Goal: Task Accomplishment & Management: Use online tool/utility

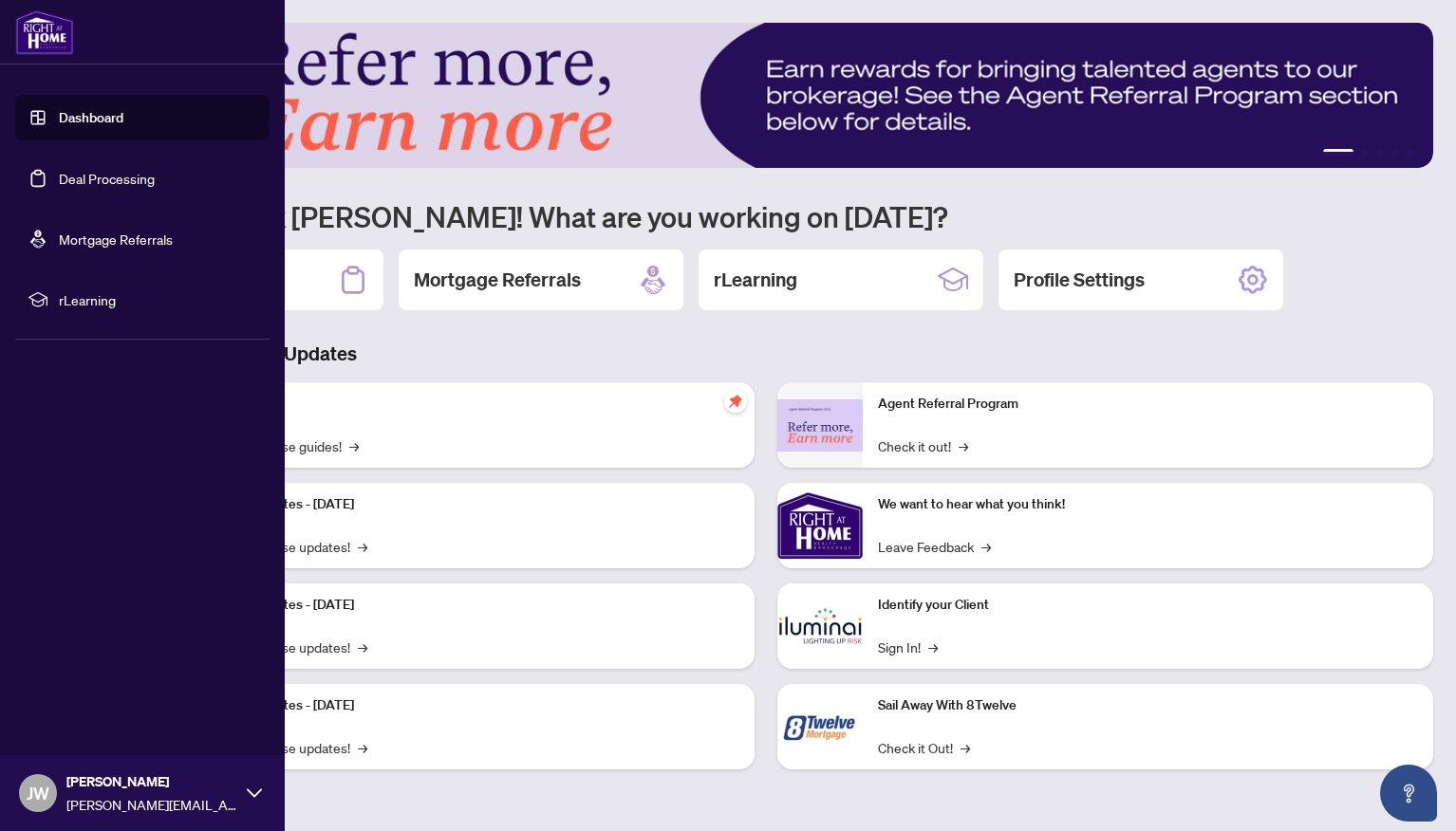
drag, startPoint x: 81, startPoint y: 176, endPoint x: 71, endPoint y: 173, distance: 10.4
click at [81, 177] on link "Deal Processing" at bounding box center [106, 179] width 96 height 17
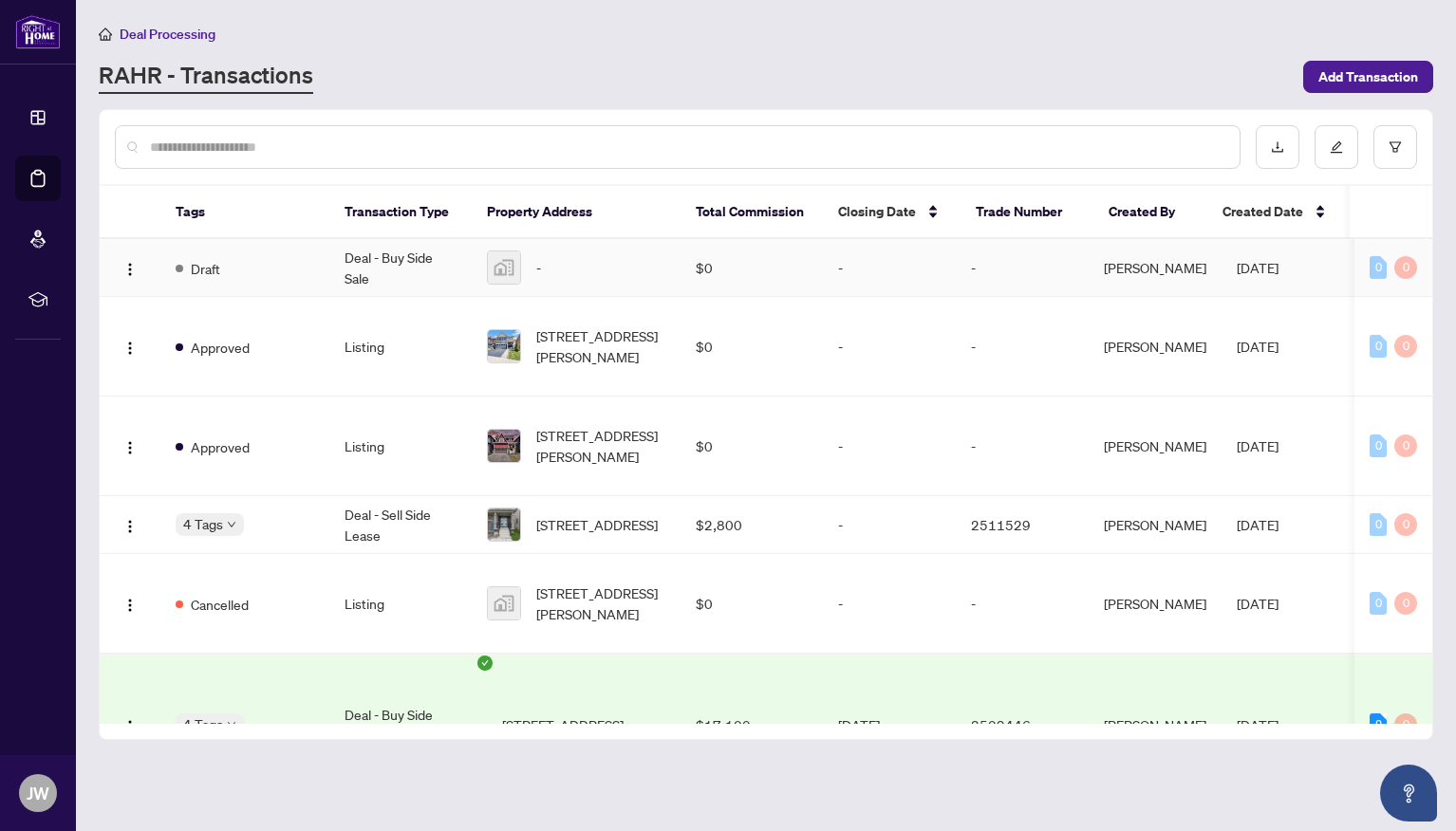
click at [364, 297] on td "Deal - Buy Side Sale" at bounding box center [400, 268] width 142 height 58
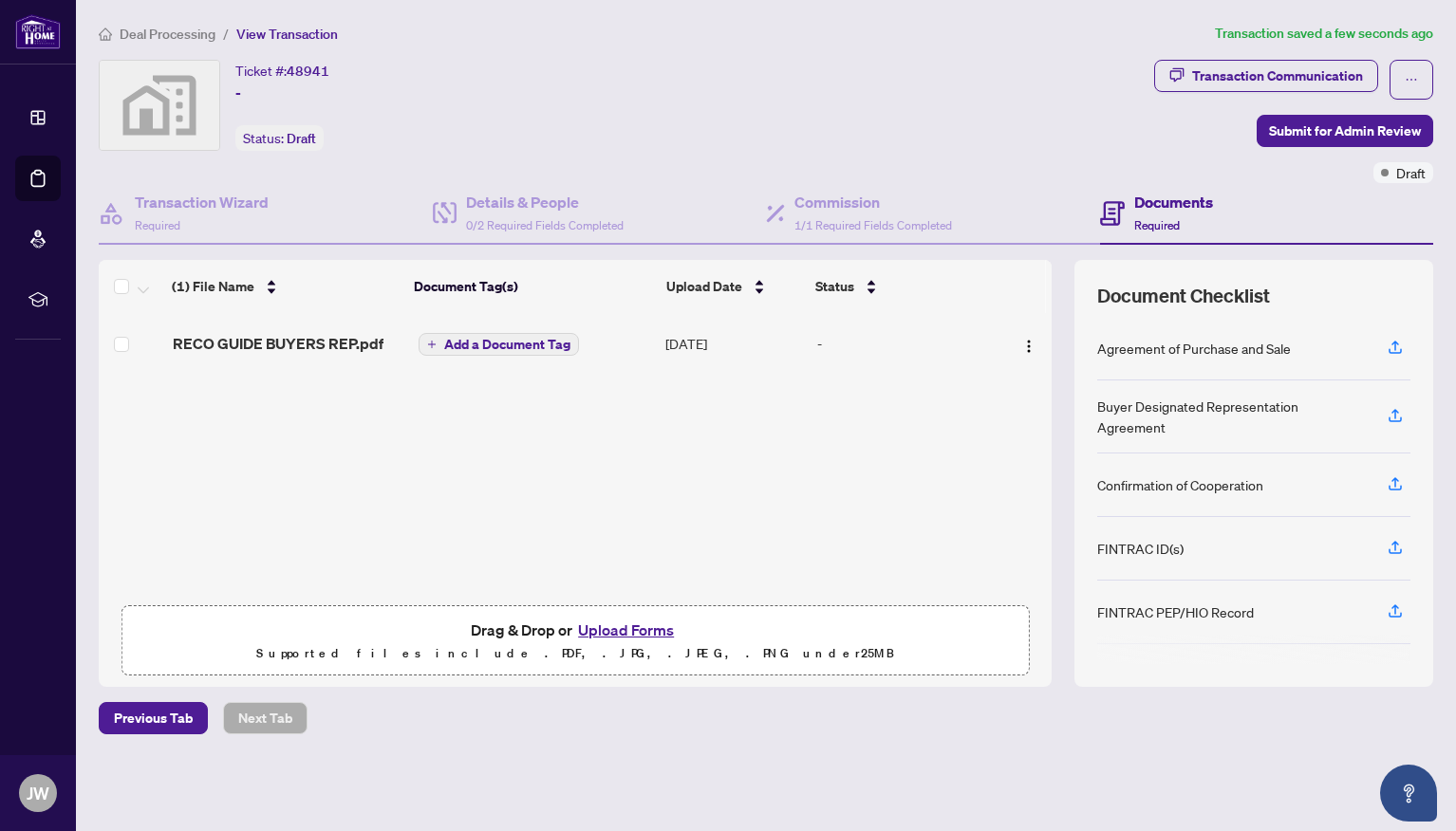
click at [431, 348] on icon "plus" at bounding box center [431, 345] width 1 height 8
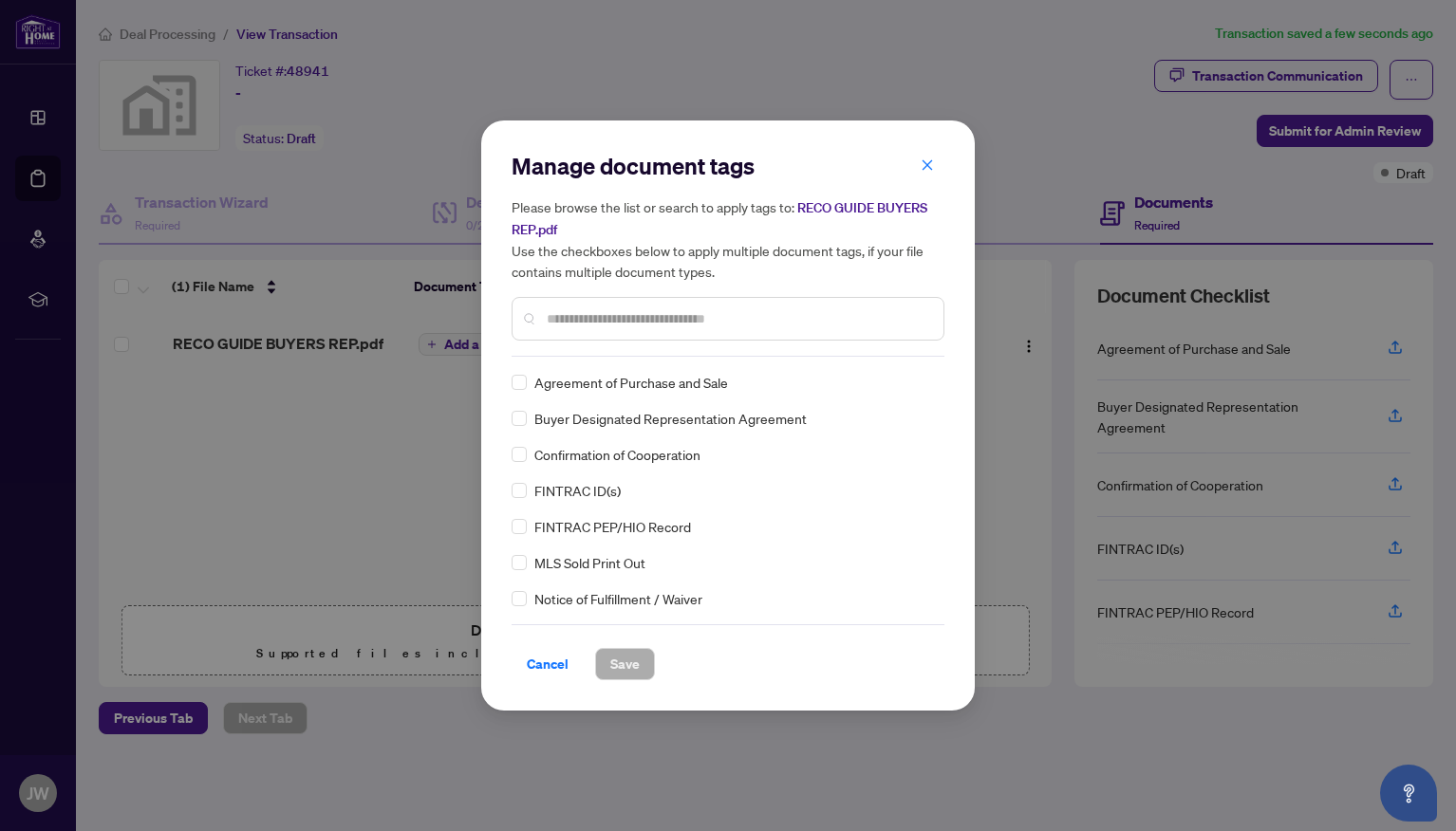
click at [591, 357] on div "Manage document tags Please browse the list or search to apply tags to: RECO GU…" at bounding box center [728, 253] width 433 height 206
click at [562, 329] on input "text" at bounding box center [737, 319] width 381 height 21
click at [520, 462] on span at bounding box center [519, 455] width 15 height 15
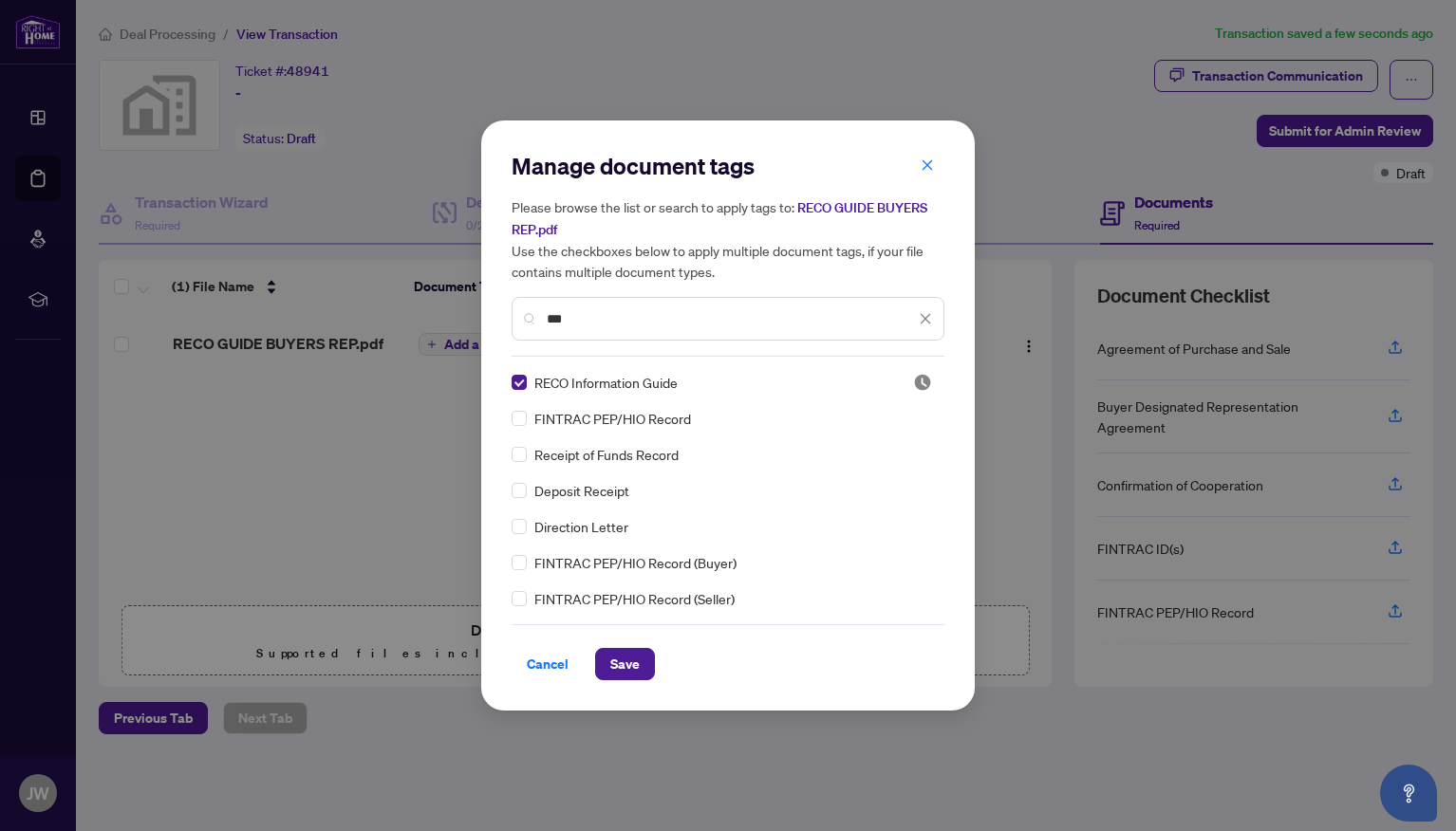
click at [609, 320] on input "***" at bounding box center [730, 319] width 368 height 21
type input "*"
type input "*****"
drag, startPoint x: 526, startPoint y: 391, endPoint x: 535, endPoint y: 393, distance: 9.2
click at [526, 390] on span at bounding box center [519, 382] width 15 height 15
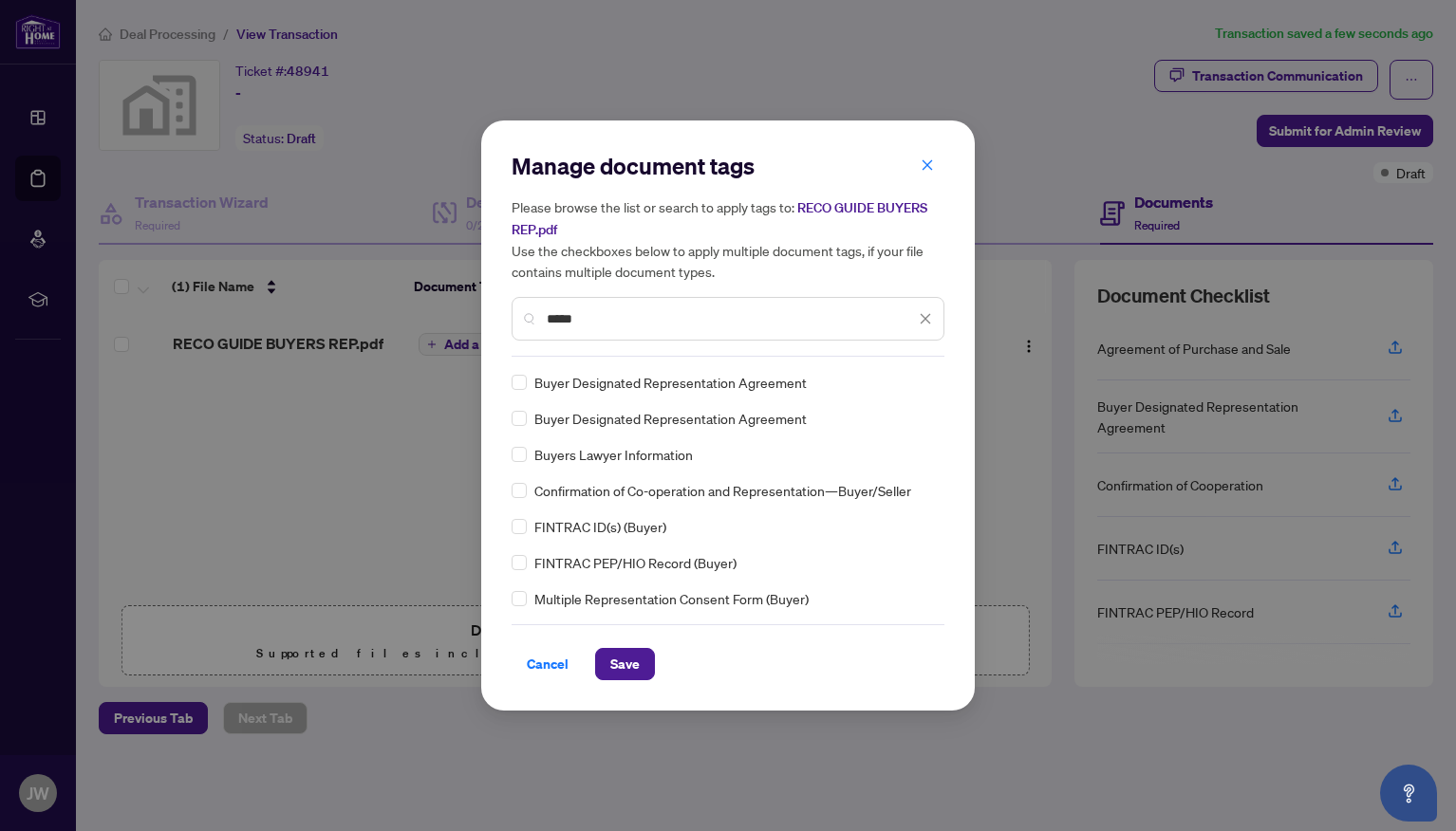
scroll to position [2, 0]
click at [635, 677] on span "Save" at bounding box center [625, 663] width 29 height 30
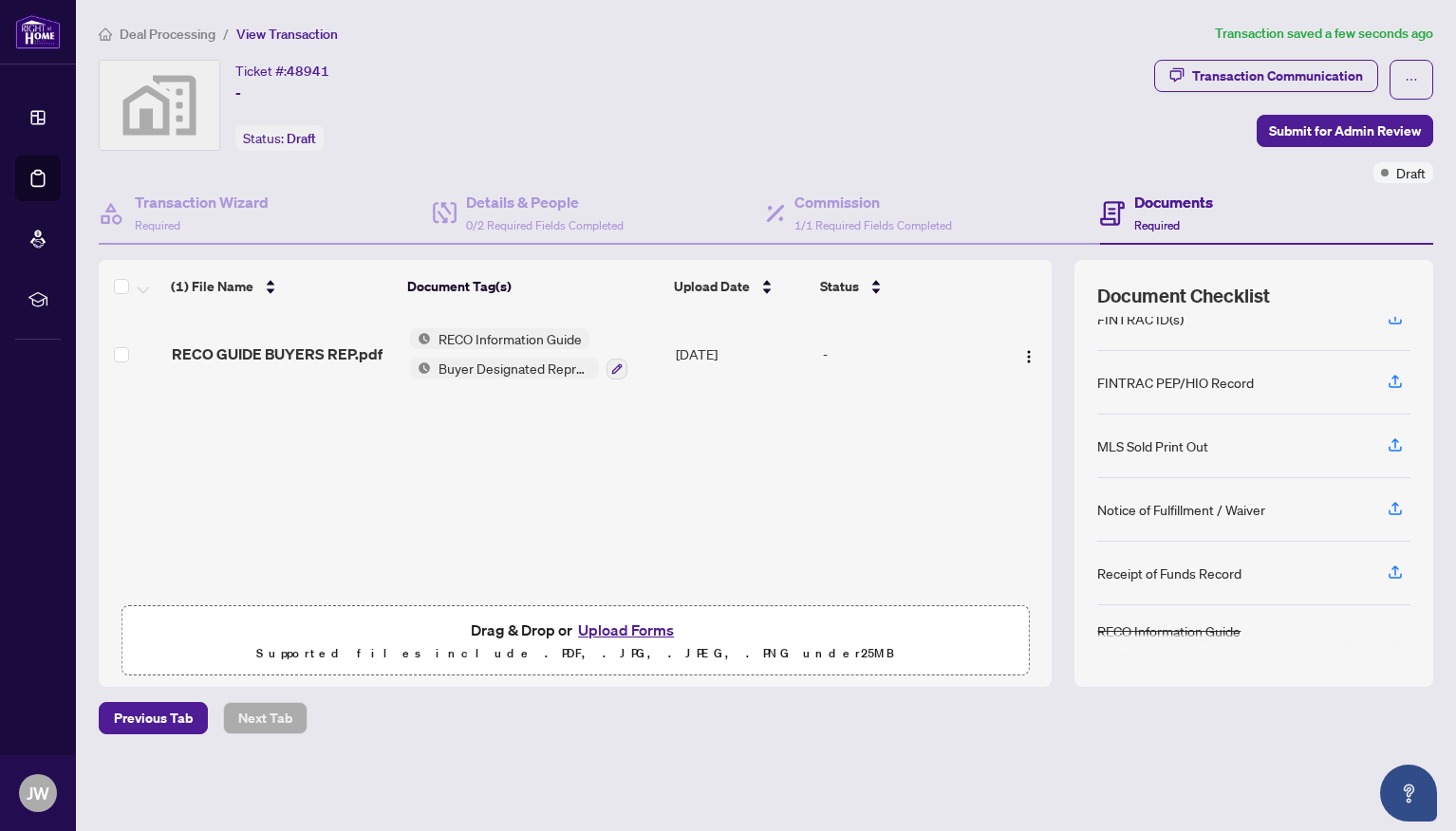
scroll to position [307, 0]
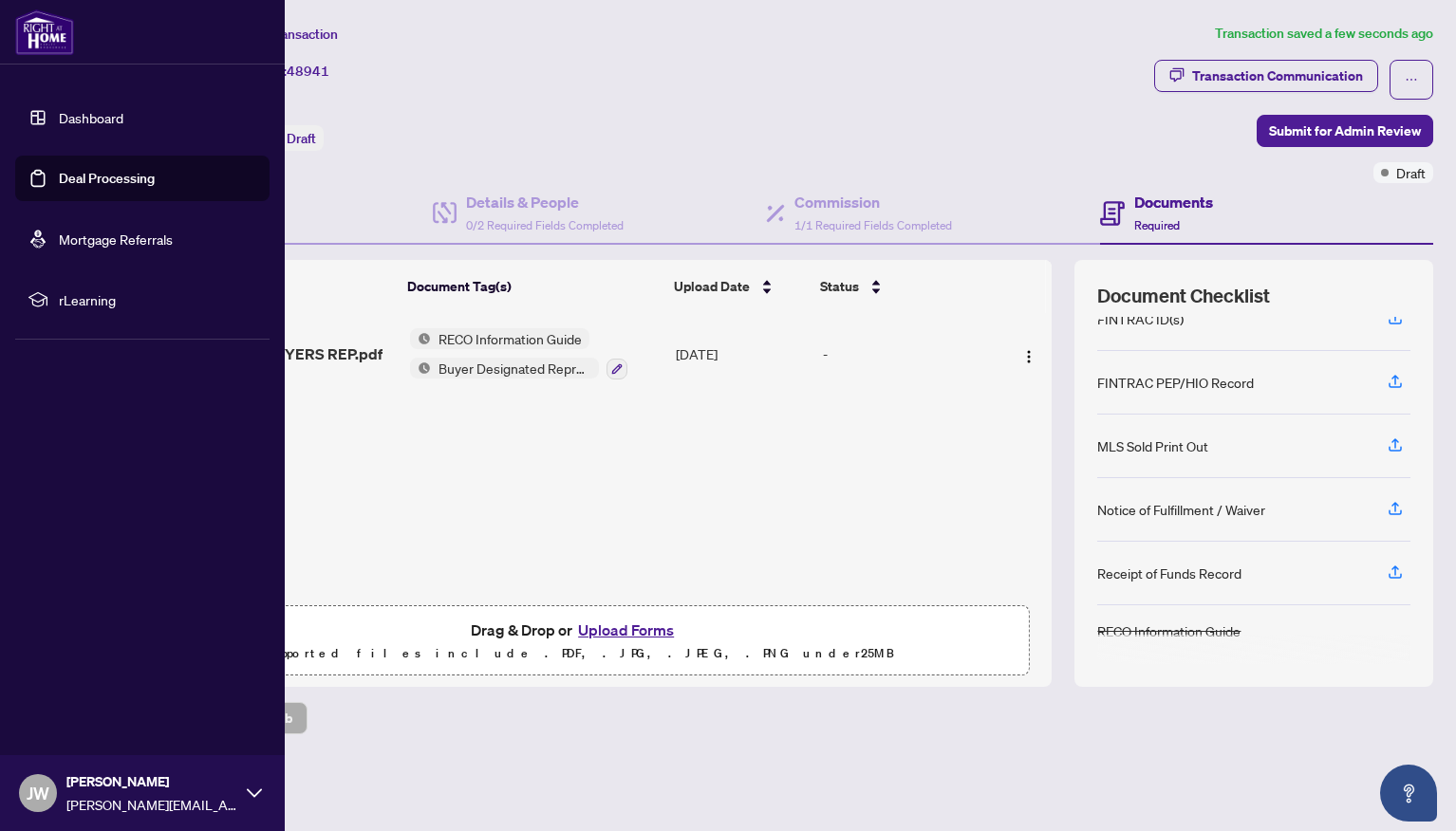
click at [59, 174] on link "Deal Processing" at bounding box center [106, 179] width 96 height 17
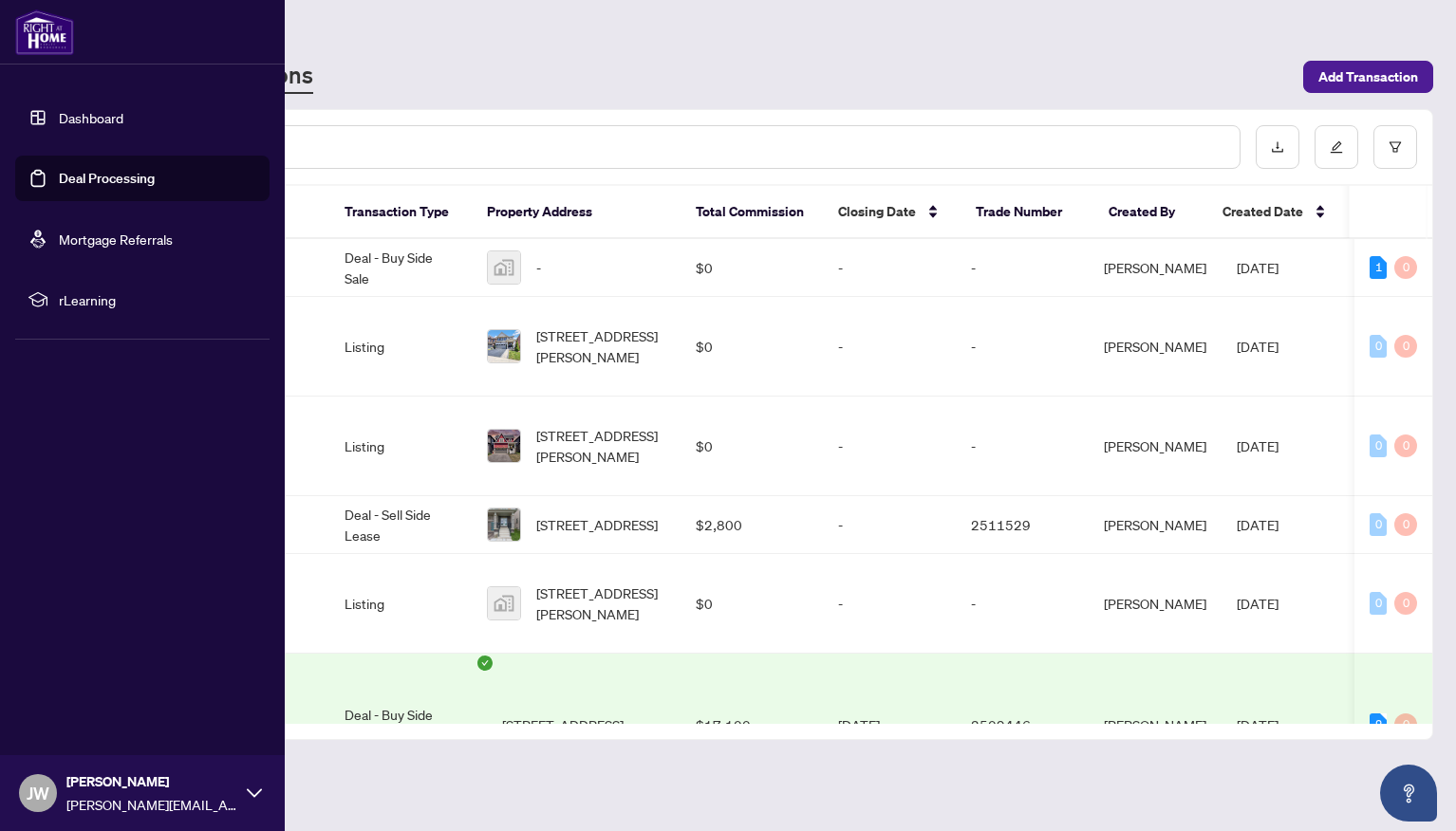
click at [82, 110] on link "Dashboard" at bounding box center [91, 118] width 65 height 17
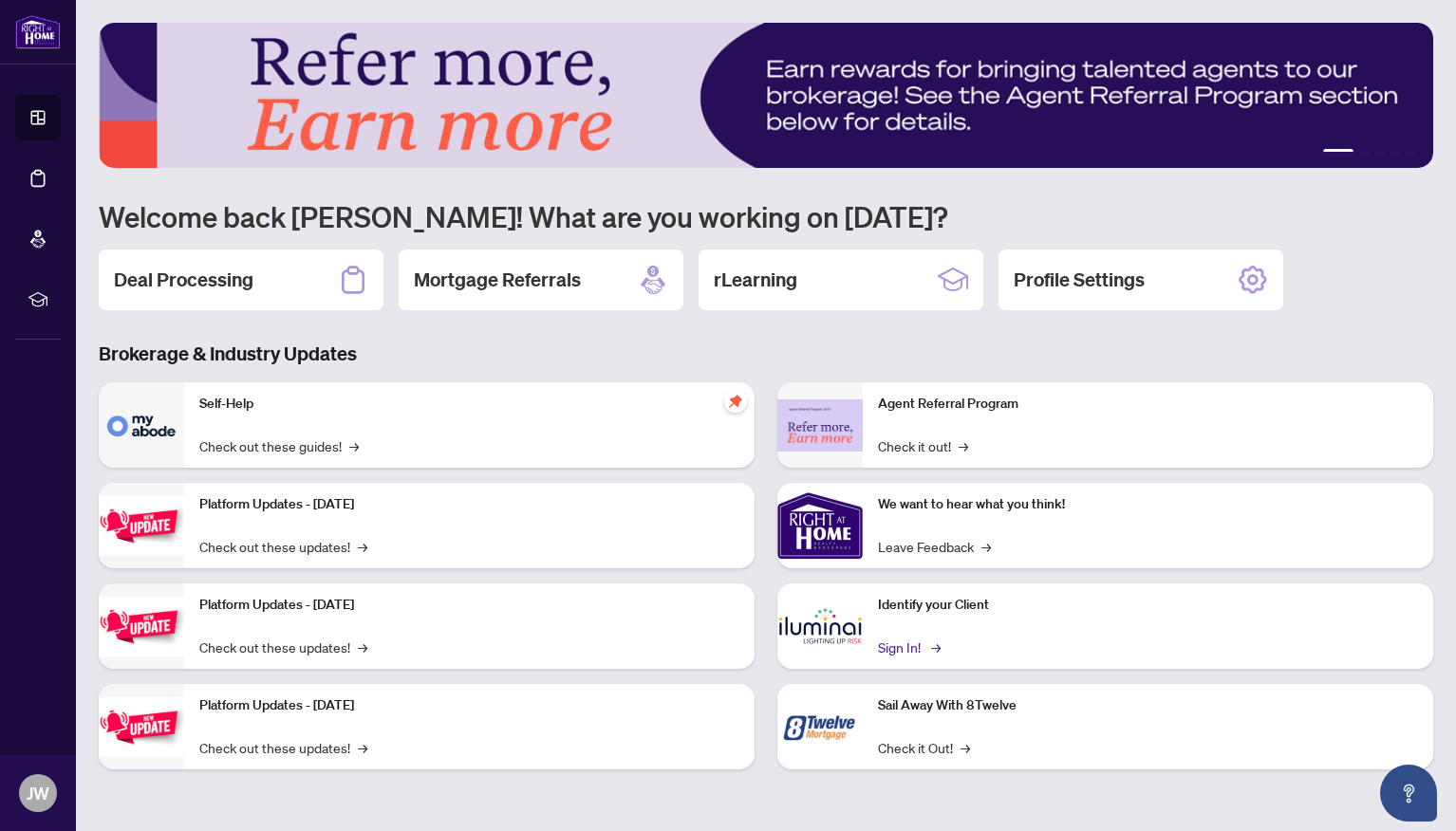
click at [912, 642] on link "Sign In! →" at bounding box center [908, 648] width 60 height 21
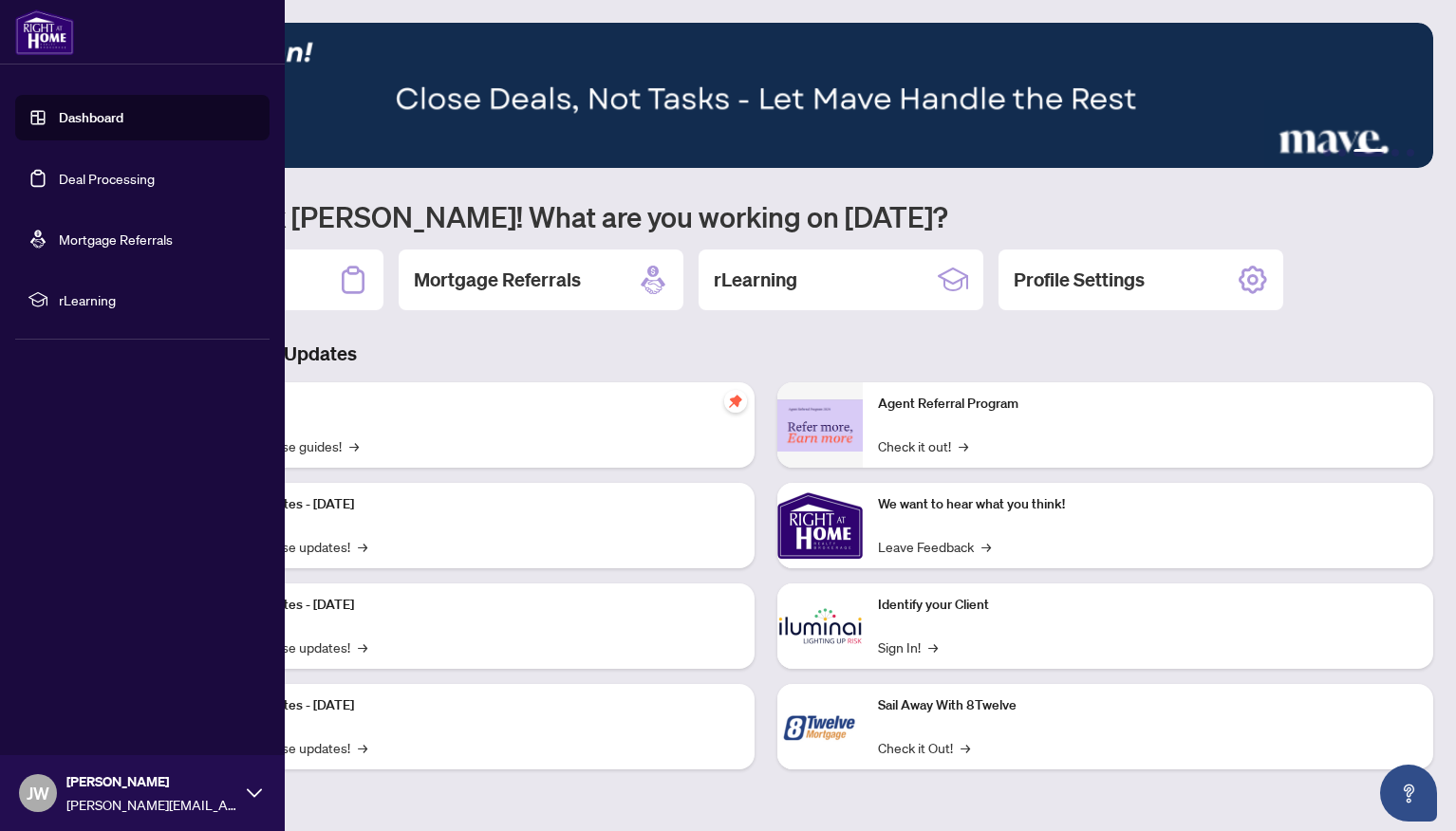
click at [90, 180] on link "Deal Processing" at bounding box center [106, 179] width 96 height 17
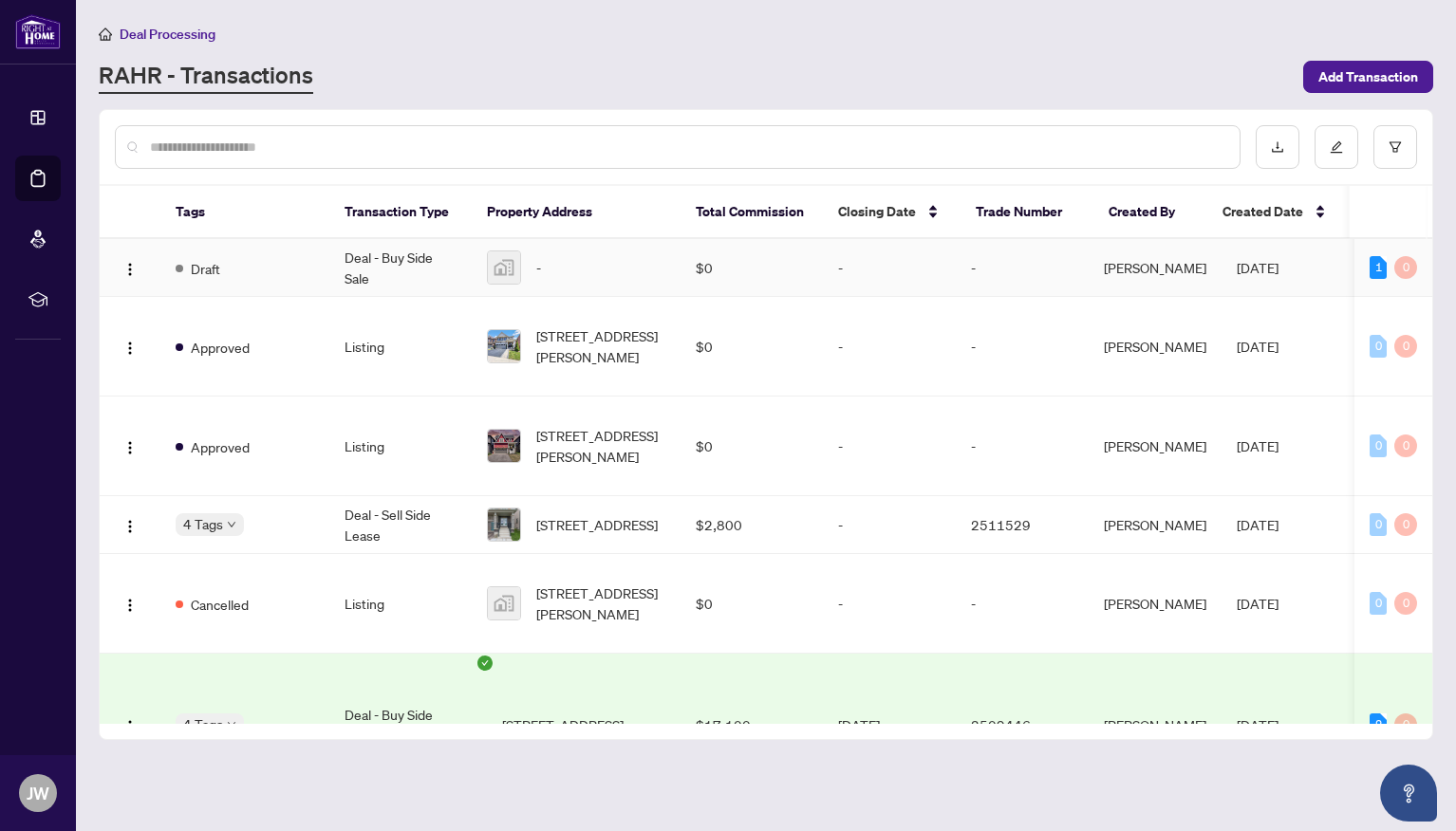
click at [403, 297] on td "Deal - Buy Side Sale" at bounding box center [400, 268] width 142 height 58
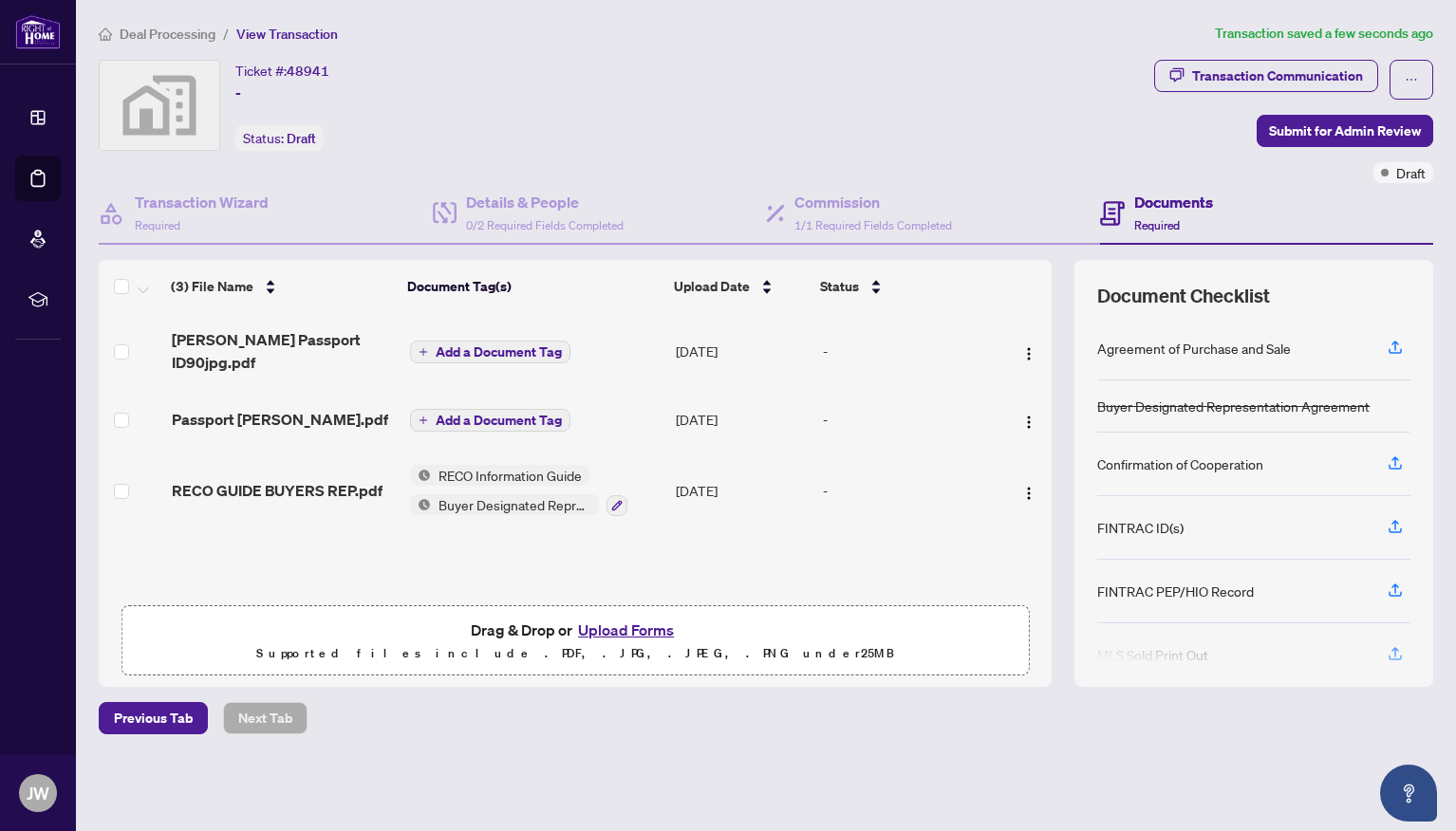
click at [426, 425] on icon "plus" at bounding box center [424, 421] width 10 height 10
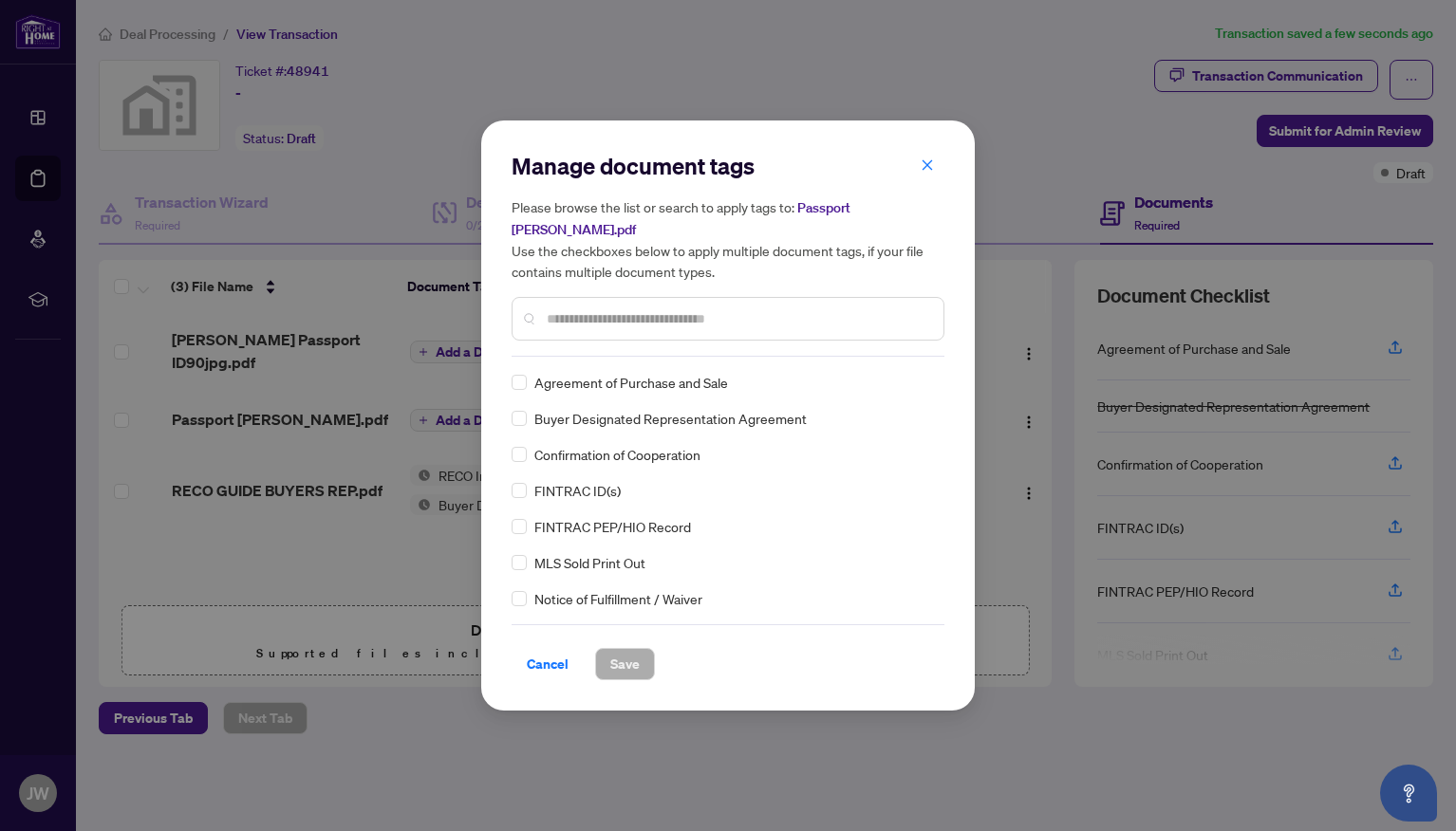
click at [574, 364] on div "Manage document tags Please browse the list or search to apply tags to: Passpor…" at bounding box center [728, 415] width 433 height 530
drag, startPoint x: 555, startPoint y: 322, endPoint x: 573, endPoint y: 325, distance: 18.2
click at [555, 322] on input "text" at bounding box center [737, 319] width 381 height 21
type input "**"
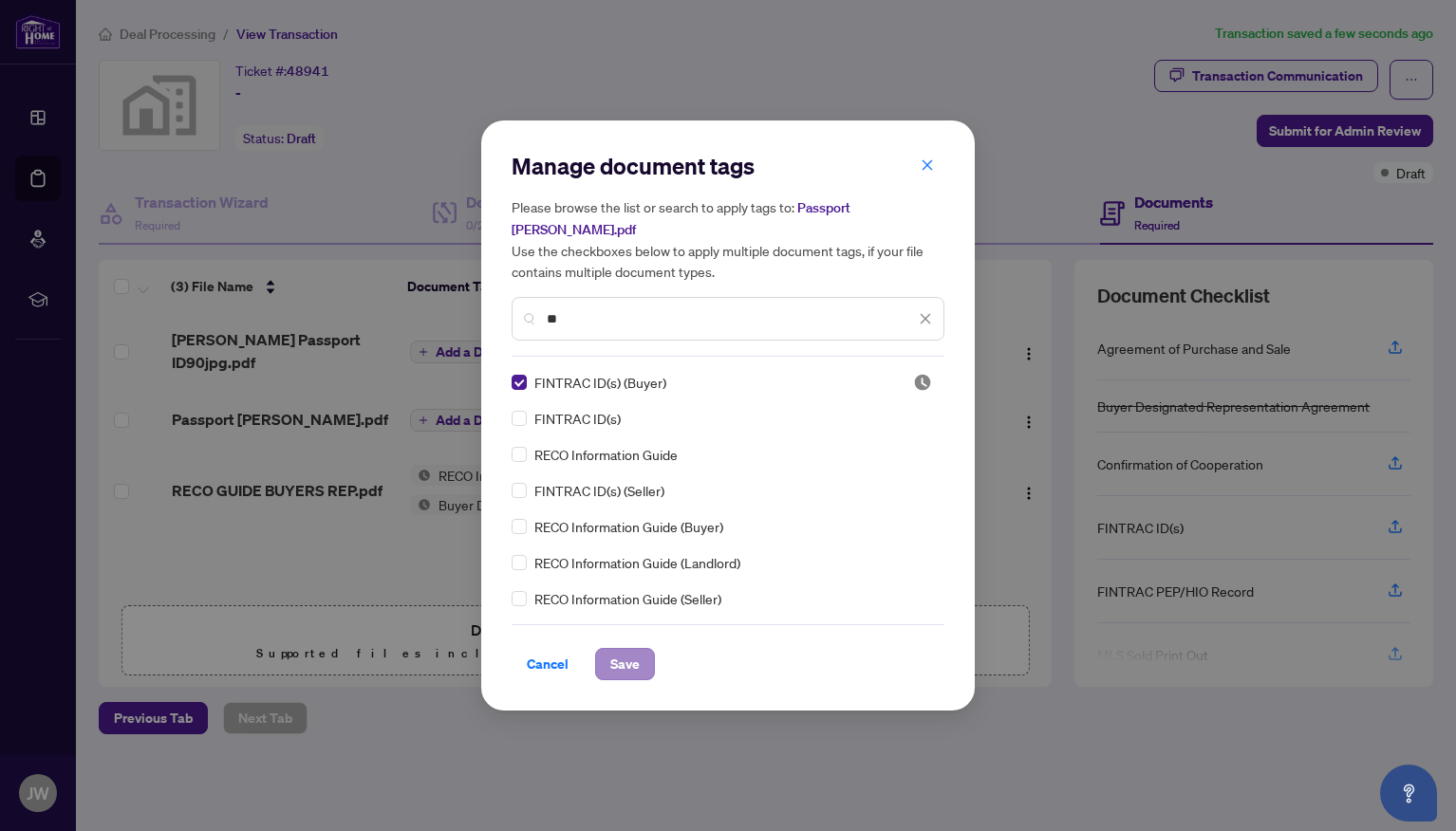
click at [640, 676] on span "Save" at bounding box center [625, 663] width 29 height 30
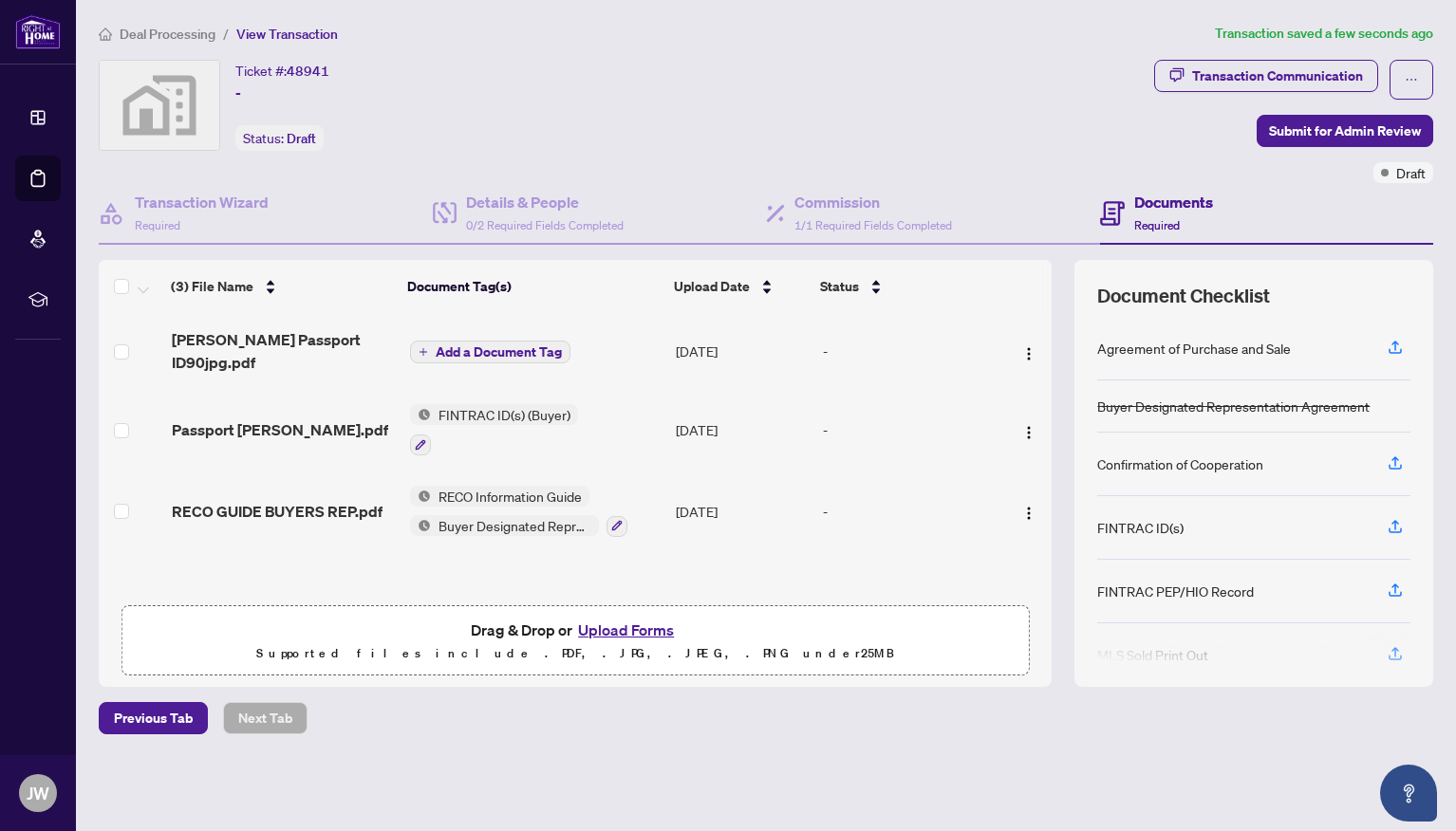
click at [427, 357] on icon "plus" at bounding box center [424, 352] width 10 height 10
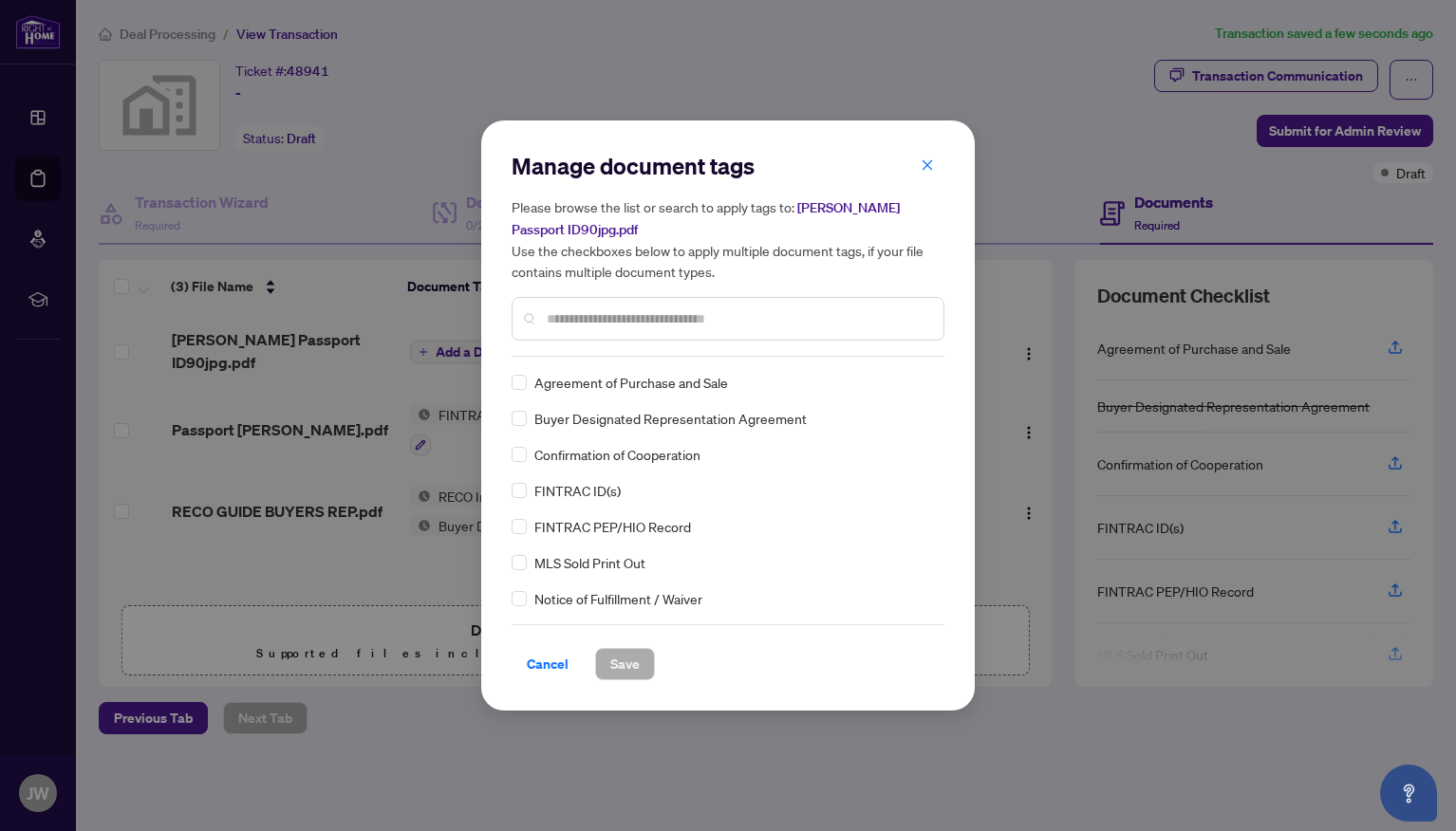
click at [560, 319] on input "text" at bounding box center [737, 319] width 381 height 21
type input "**"
click at [520, 462] on span at bounding box center [519, 455] width 15 height 15
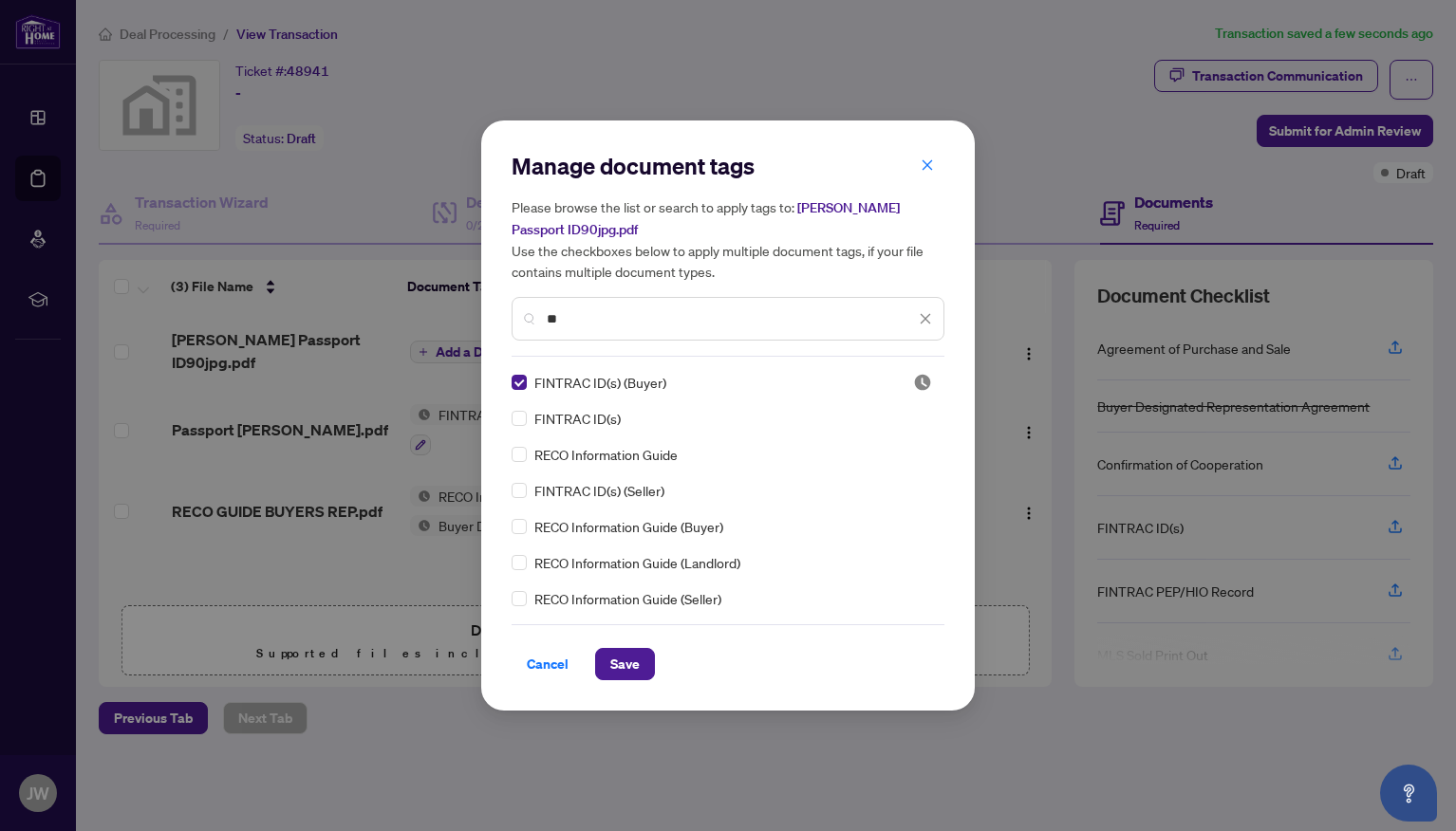
drag, startPoint x: 636, startPoint y: 675, endPoint x: 811, endPoint y: 664, distance: 175.3
click at [640, 674] on span "Save" at bounding box center [625, 663] width 29 height 30
